Goal: Register for event/course

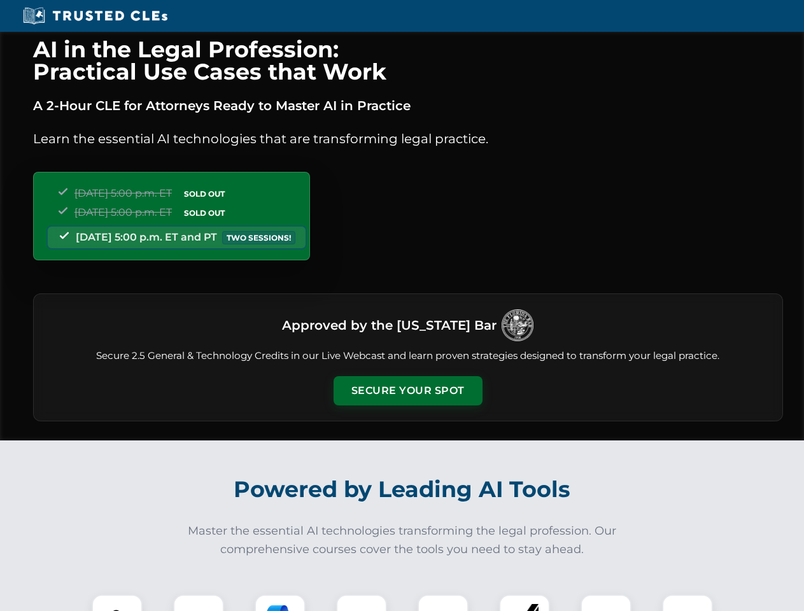
click at [407, 391] on button "Secure Your Spot" at bounding box center [408, 390] width 149 height 29
click at [117, 603] on img at bounding box center [117, 620] width 37 height 37
click at [199, 603] on div at bounding box center [198, 620] width 51 height 51
